Goal: Navigation & Orientation: Find specific page/section

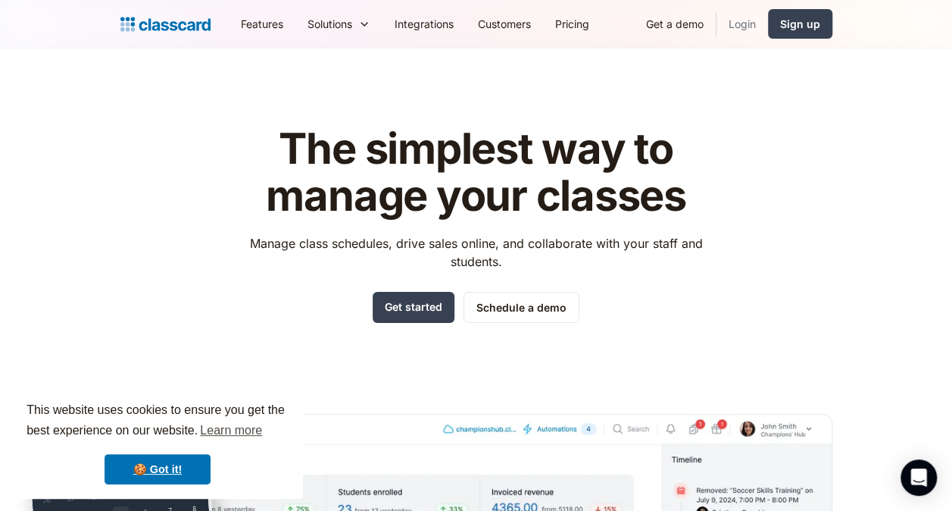
click at [741, 23] on link "Login" at bounding box center [743, 24] width 52 height 34
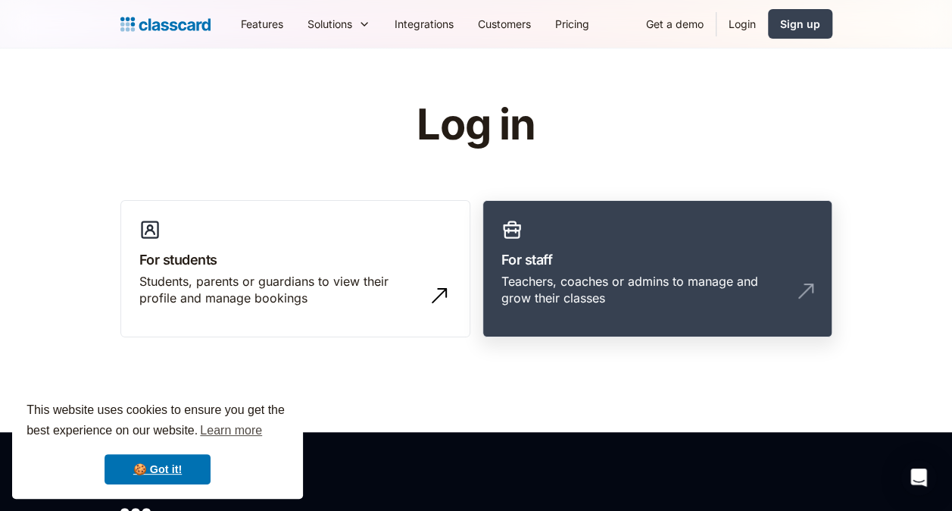
click at [572, 253] on h3 "For staff" at bounding box center [658, 259] width 312 height 20
